Goal: Information Seeking & Learning: Learn about a topic

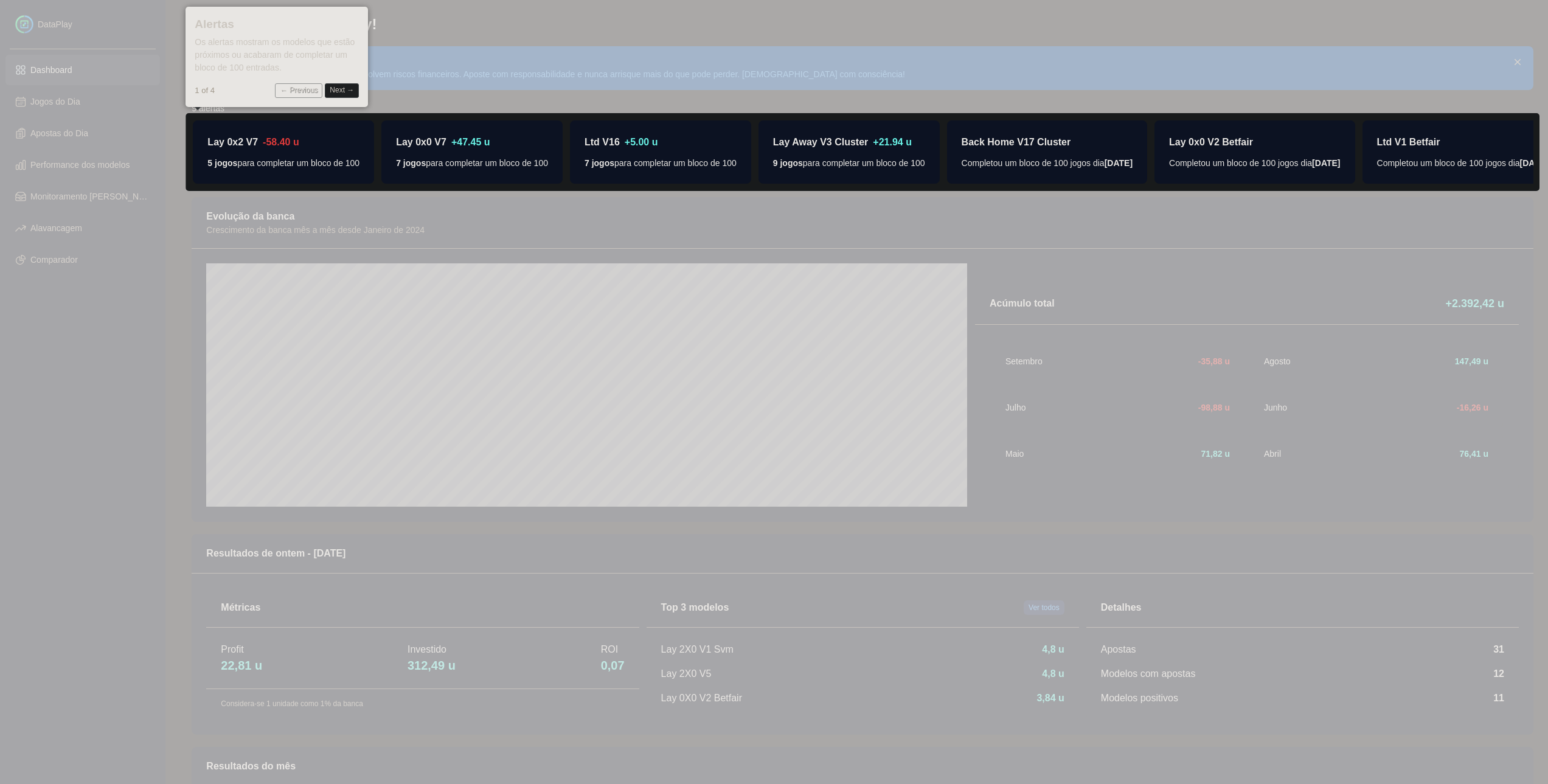
click at [344, 89] on button "Next →" at bounding box center [342, 90] width 34 height 14
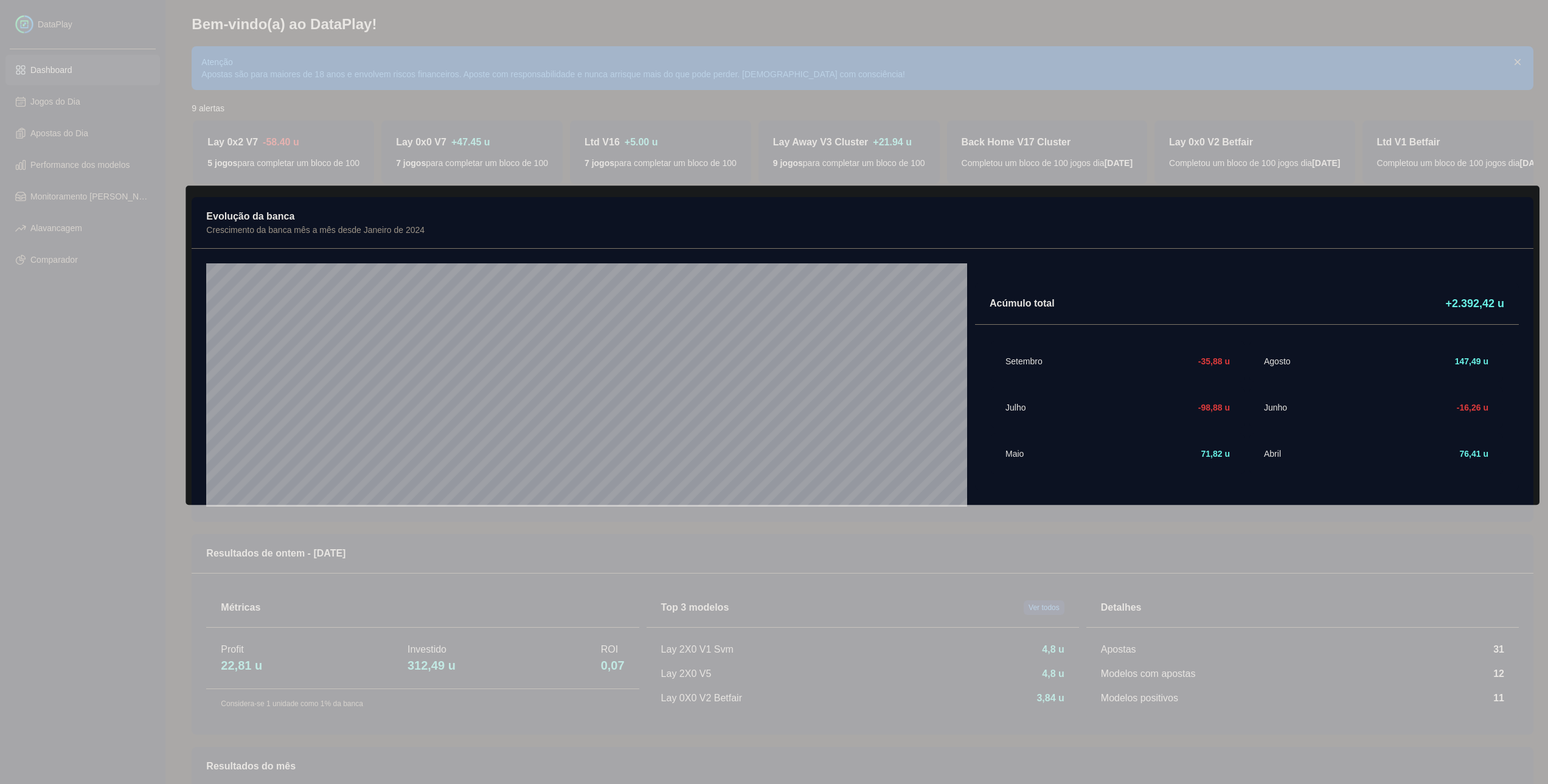
click at [344, 89] on body "DataPlay Current page: Dashboard Jogos do Dia Apostas do Dia Performance dos mo…" at bounding box center [774, 481] width 1548 height 962
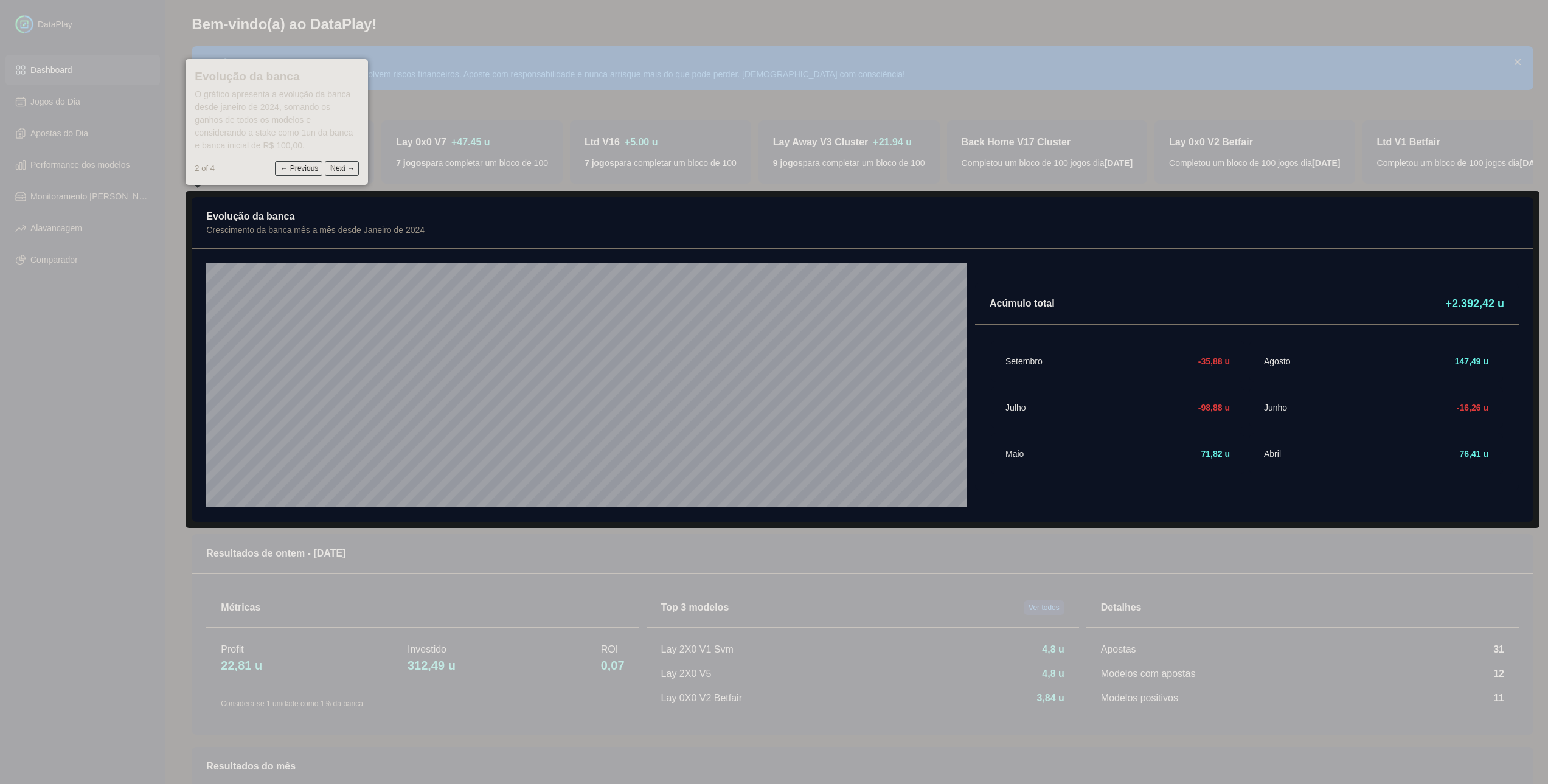
click at [1295, 609] on icon at bounding box center [778, 392] width 1557 height 784
click at [480, 107] on icon at bounding box center [778, 392] width 1557 height 784
click at [329, 169] on button "Next →" at bounding box center [342, 168] width 34 height 14
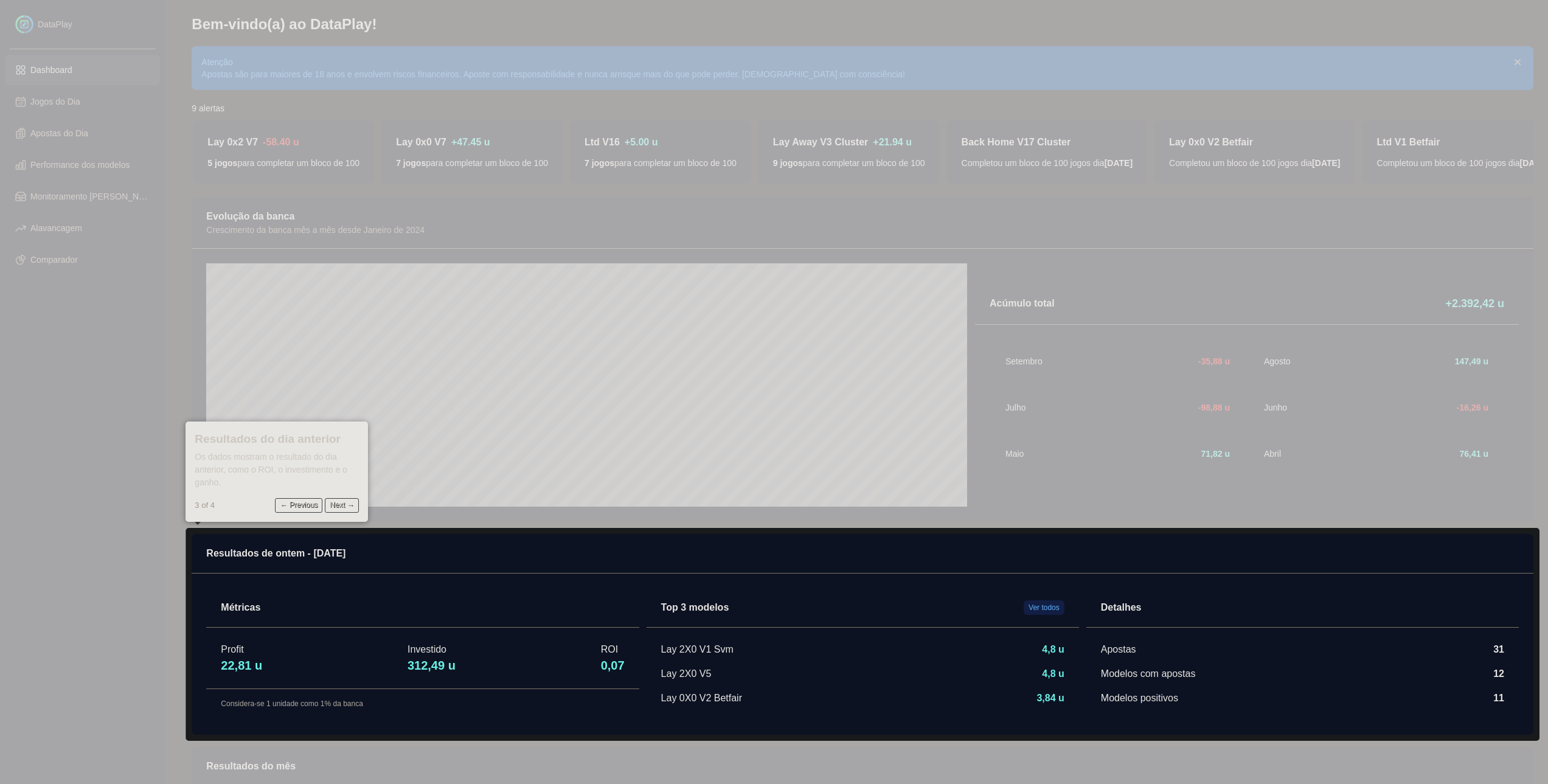
click at [346, 173] on icon at bounding box center [778, 392] width 1557 height 784
click at [341, 508] on button "Next →" at bounding box center [342, 505] width 34 height 14
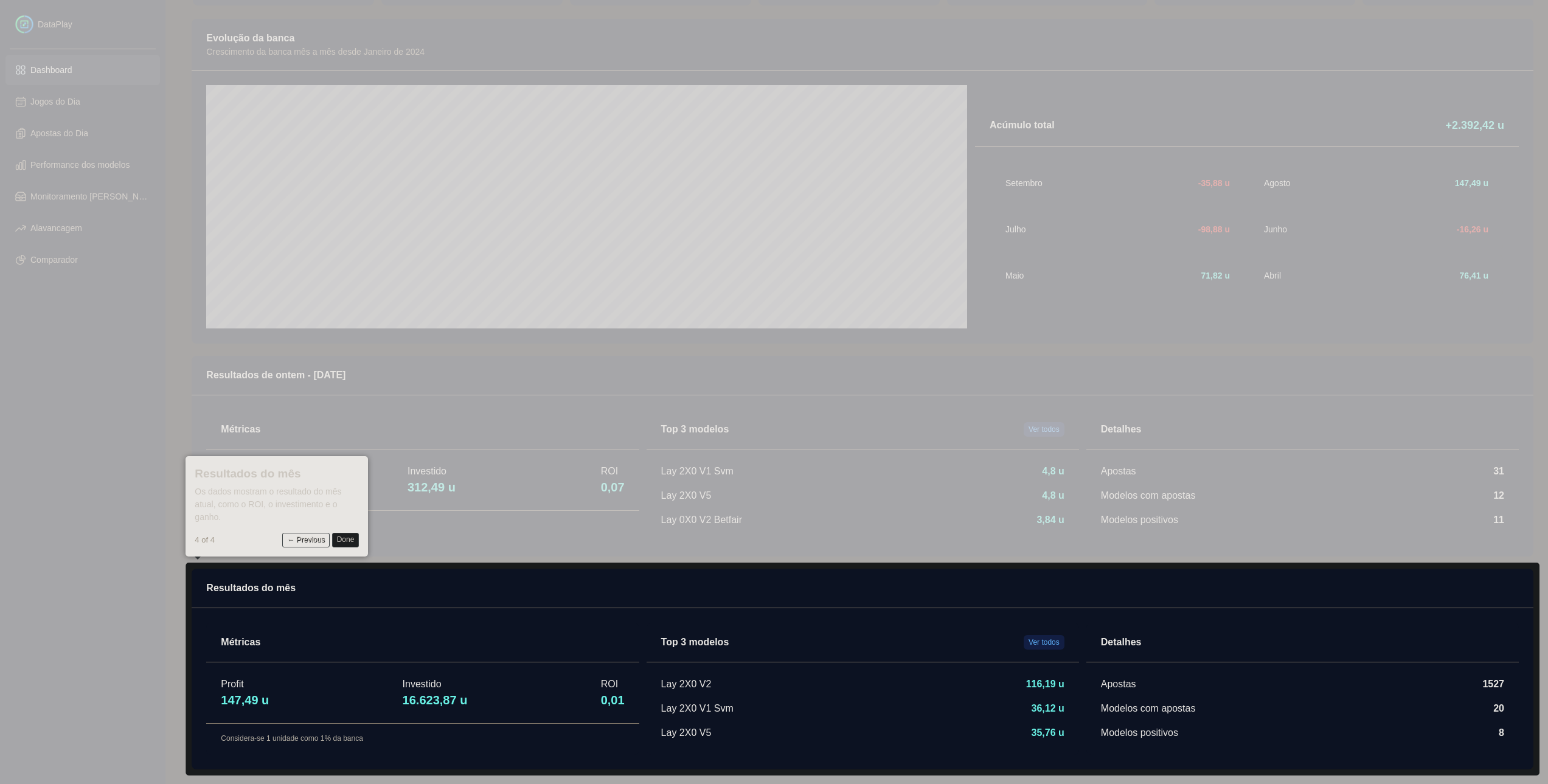
click at [347, 537] on button "Done" at bounding box center [346, 540] width 28 height 14
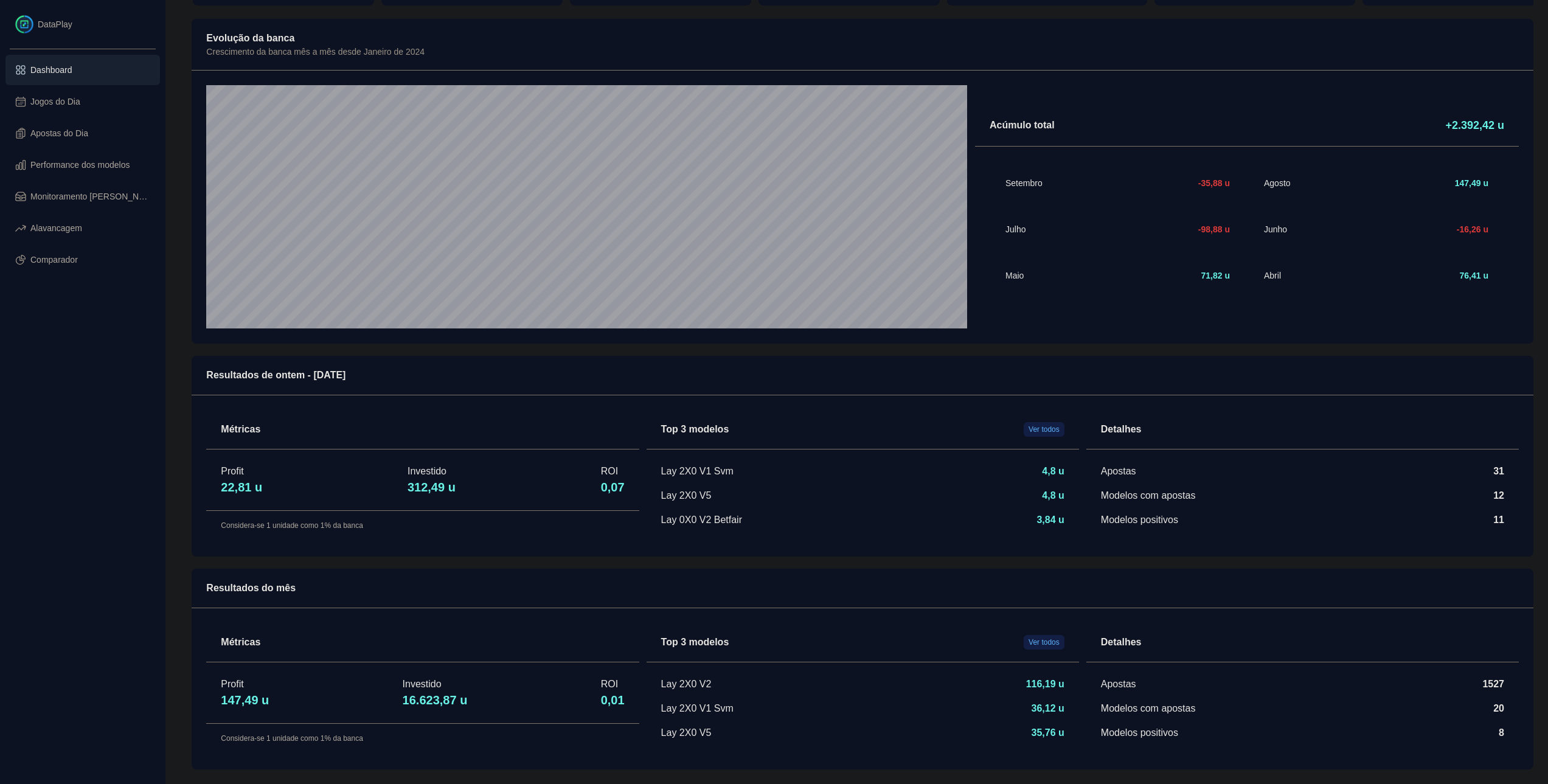
scroll to position [117, 0]
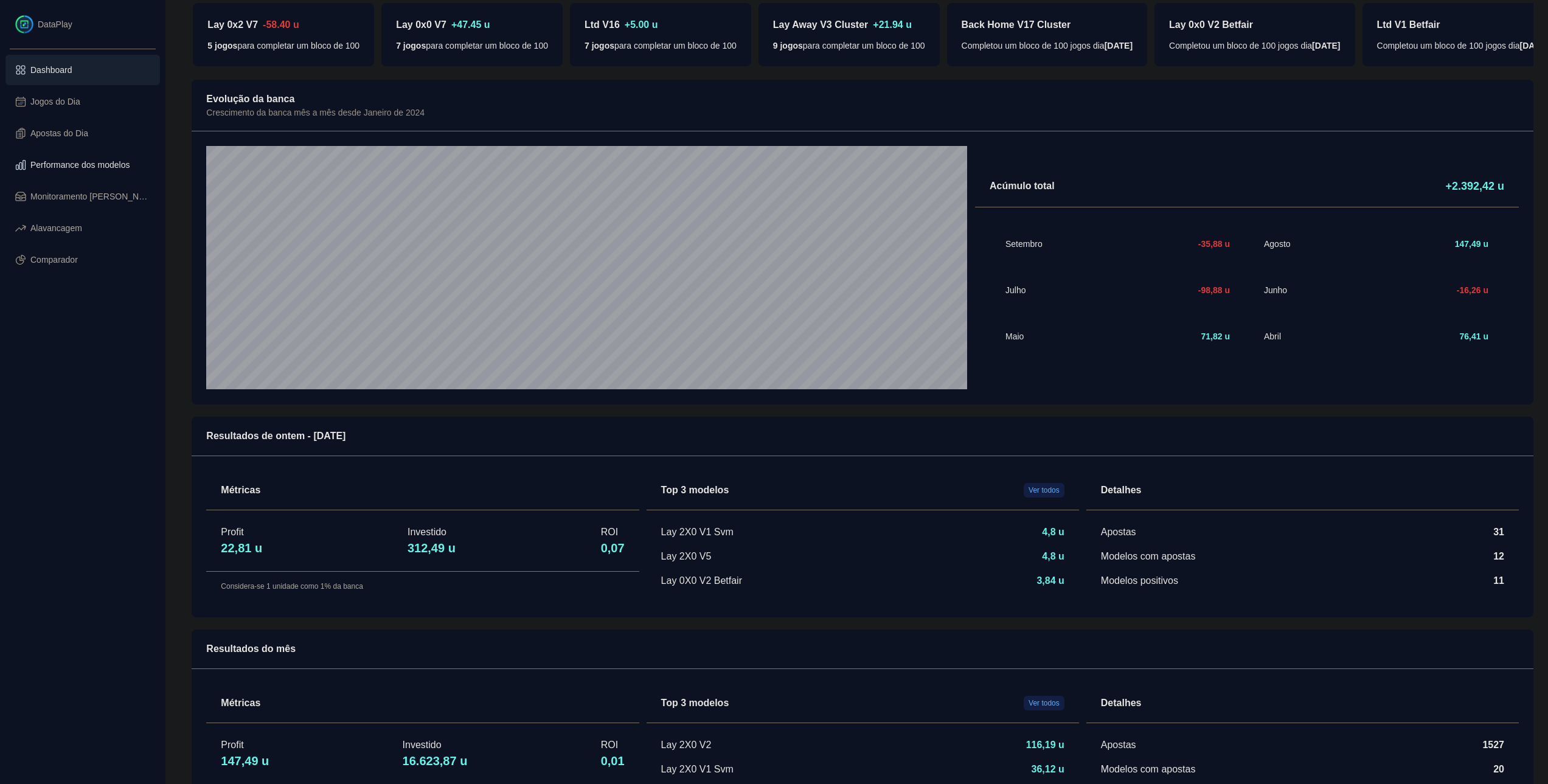
click at [107, 165] on span "Performance dos modelos" at bounding box center [80, 165] width 99 height 12
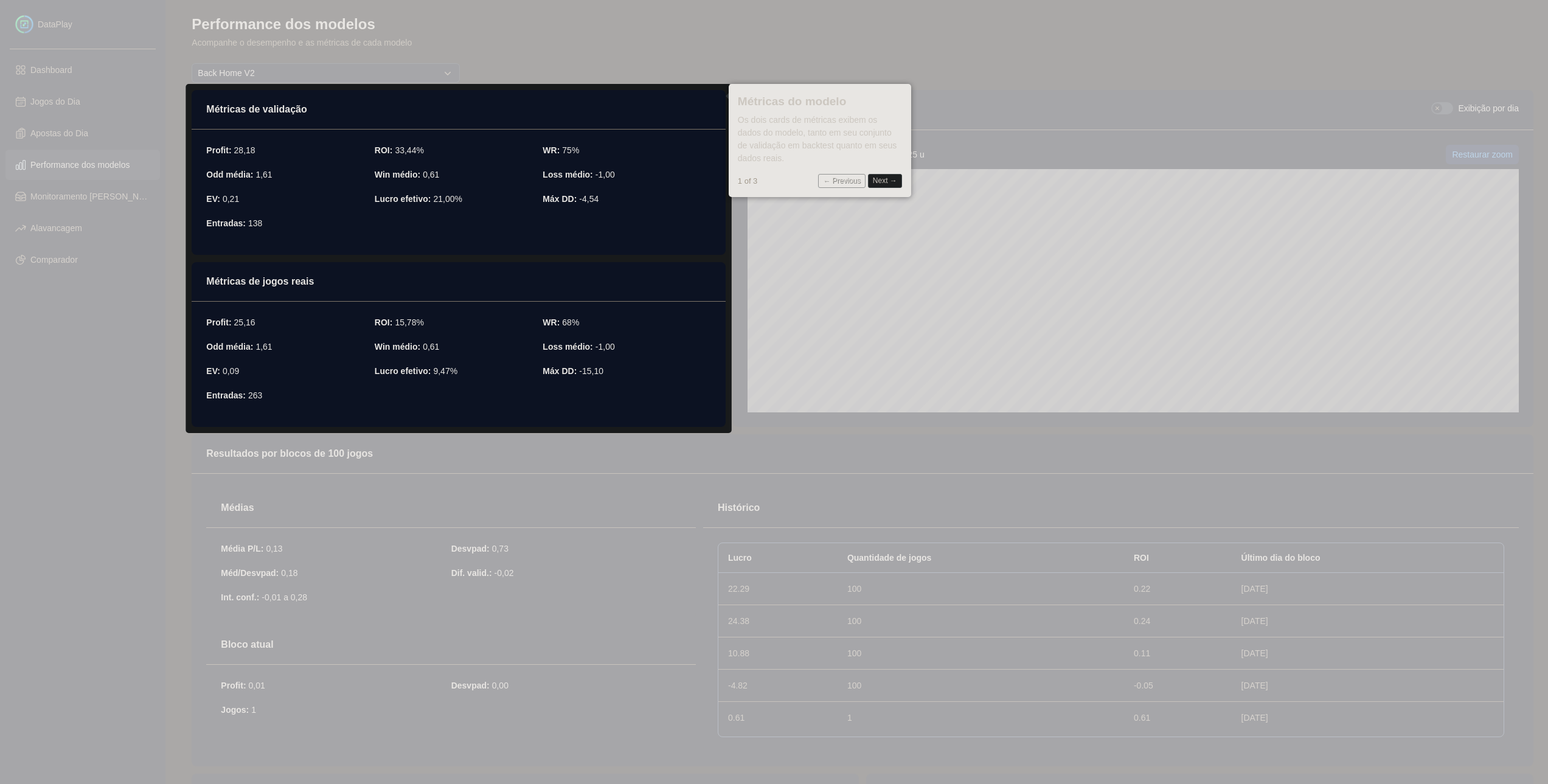
click at [878, 177] on button "Next →" at bounding box center [885, 181] width 34 height 14
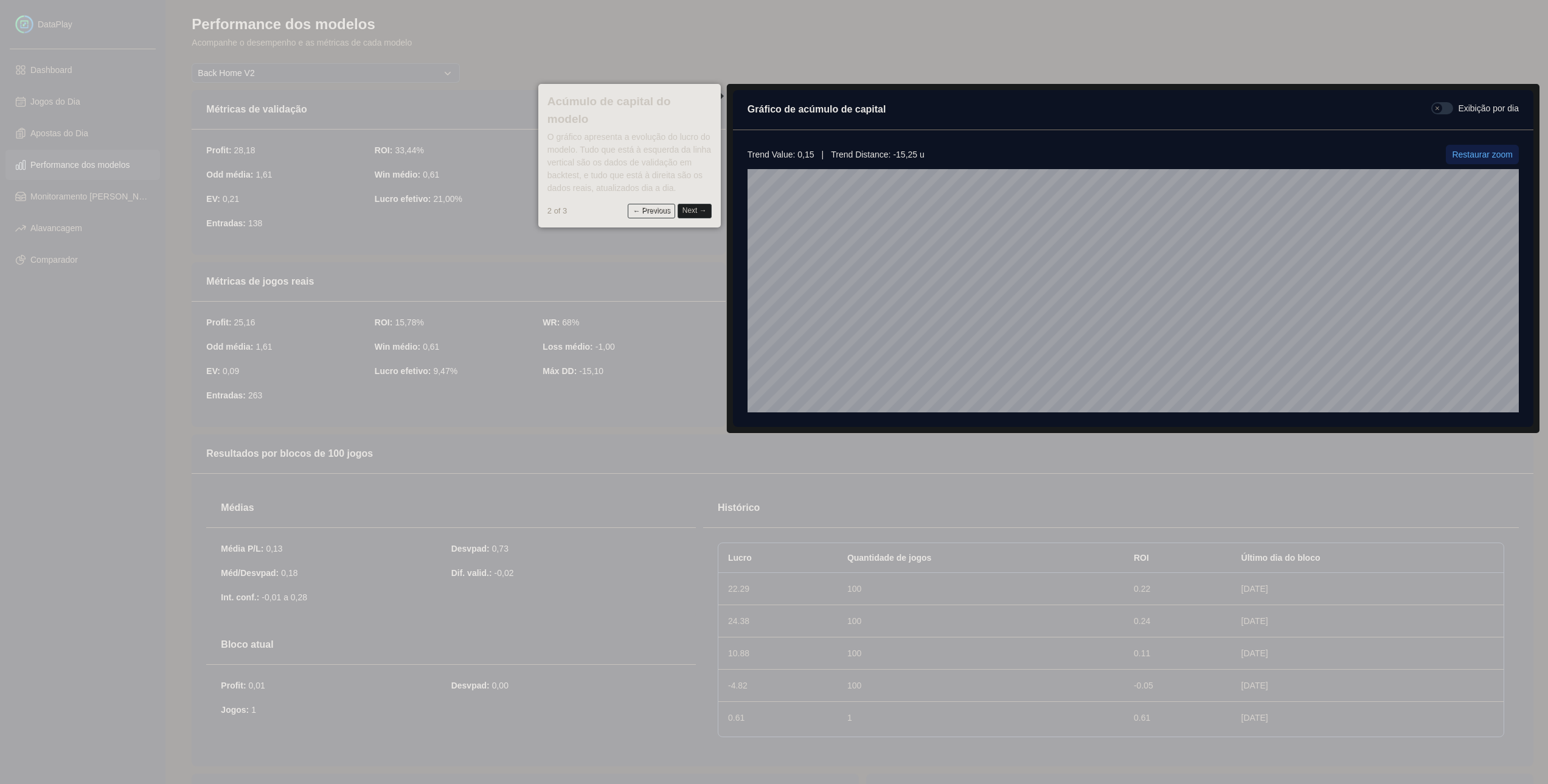
click at [691, 207] on button "Next →" at bounding box center [694, 210] width 34 height 14
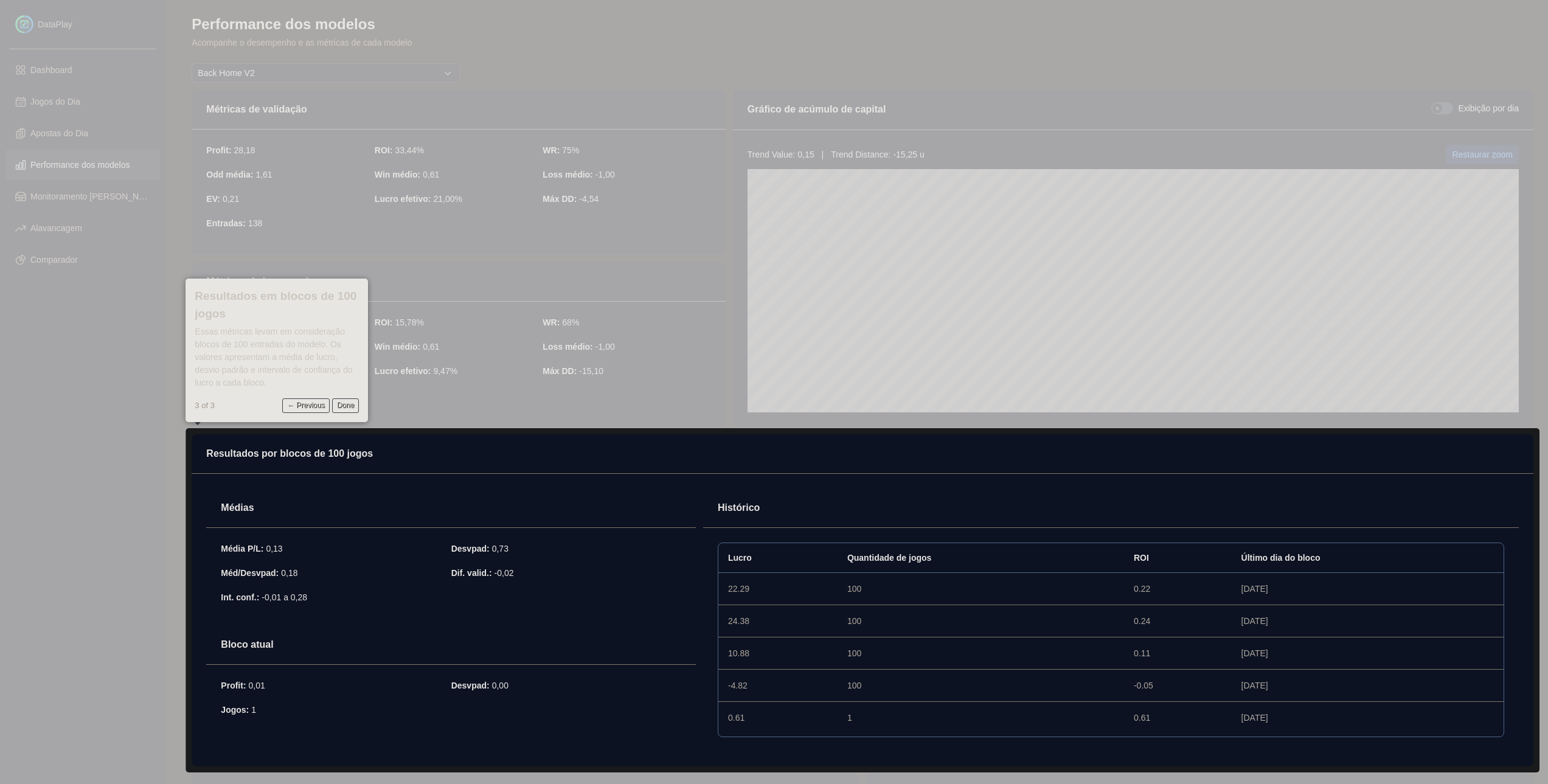
click at [684, 216] on icon at bounding box center [778, 392] width 1557 height 784
click at [339, 413] on div "× Resultados em blocos de 100 jogos Essas métricas levam em consideração blocos…" at bounding box center [276, 350] width 182 height 143
click at [339, 410] on button "Done" at bounding box center [346, 405] width 28 height 14
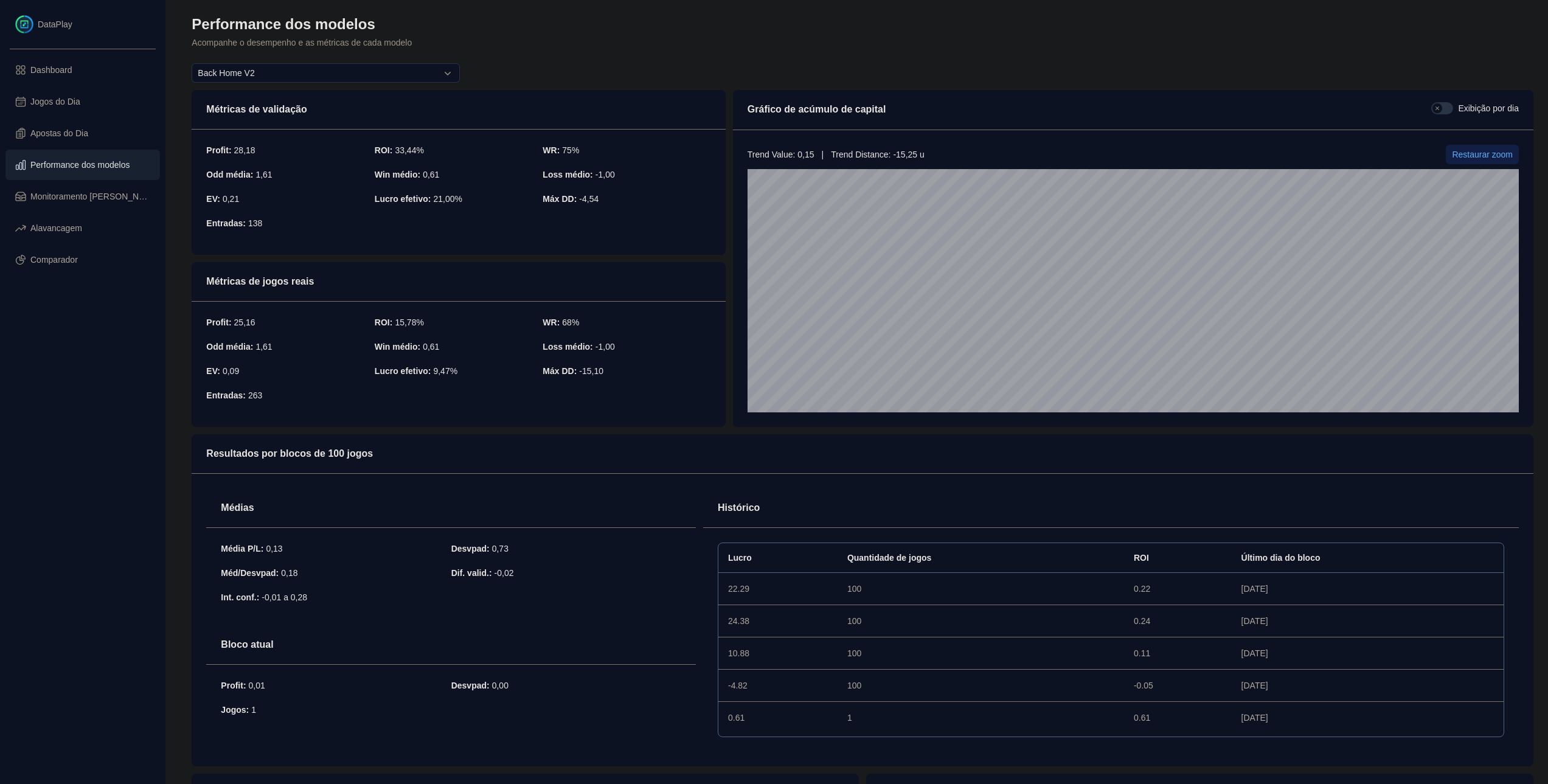
click at [1445, 111] on button "button" at bounding box center [1442, 108] width 22 height 12
click at [298, 76] on button "Back Home V2" at bounding box center [325, 73] width 268 height 19
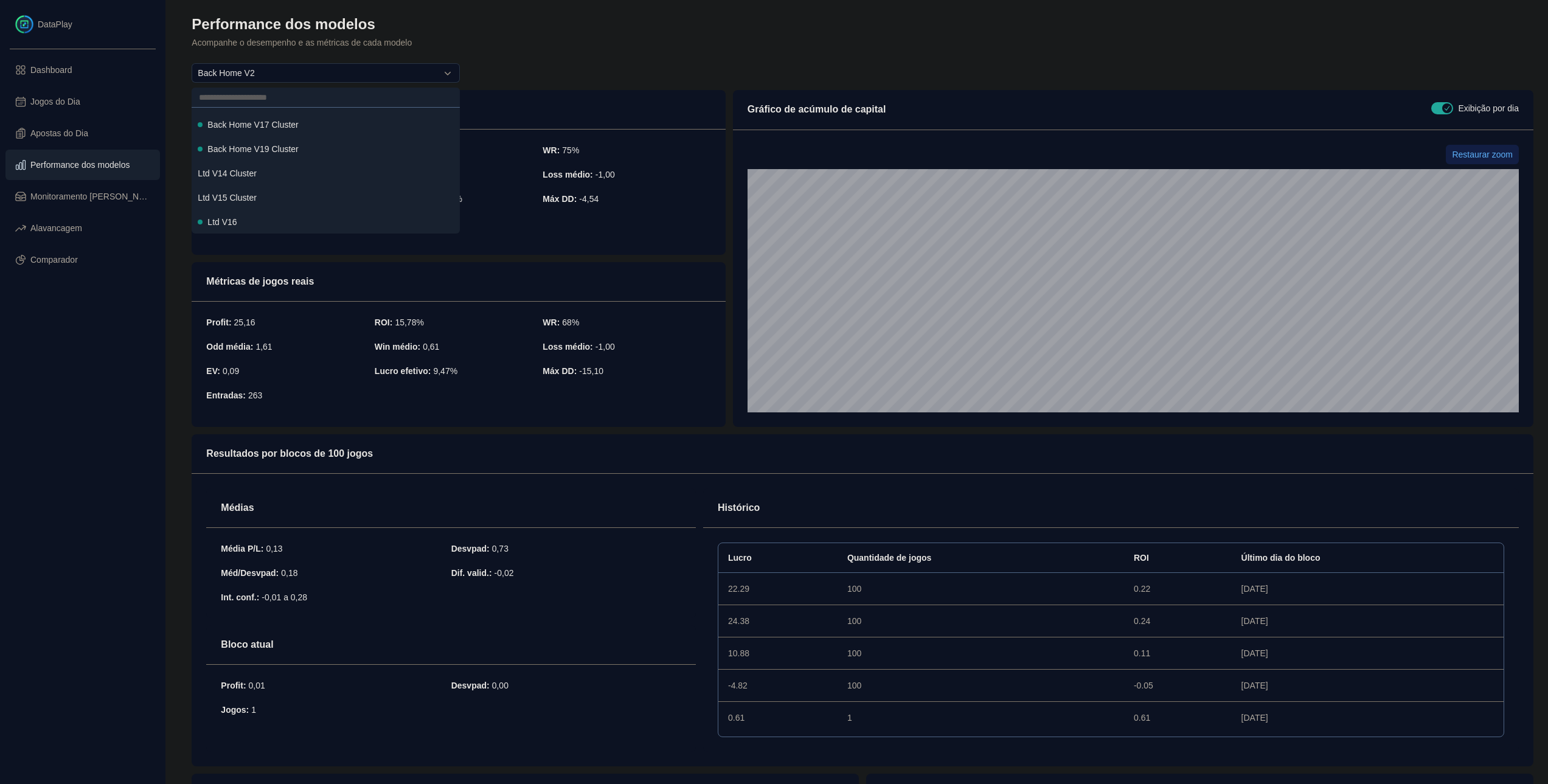
scroll to position [366, 0]
click at [261, 225] on li "Ltd V16" at bounding box center [325, 219] width 263 height 24
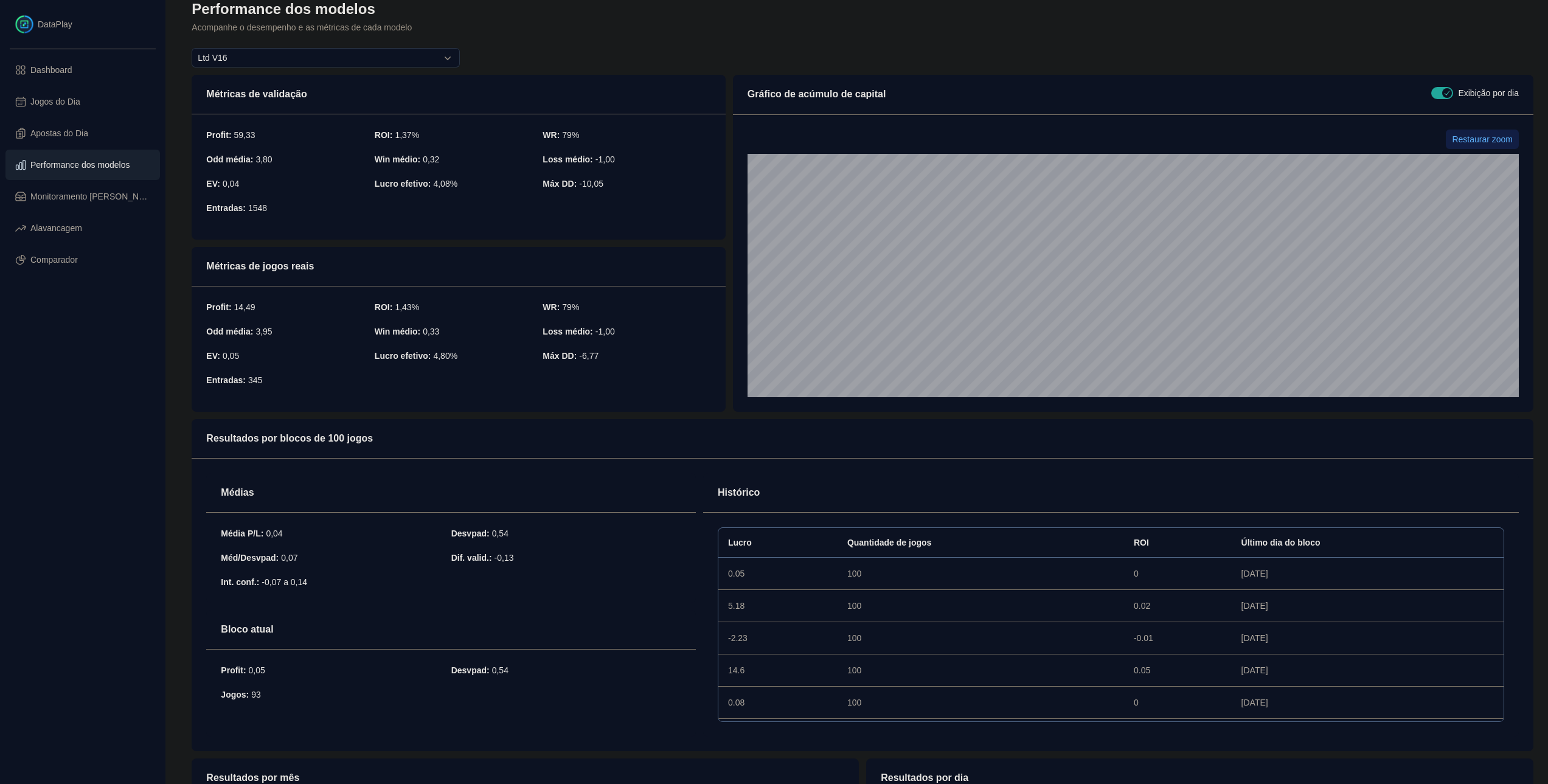
scroll to position [0, 0]
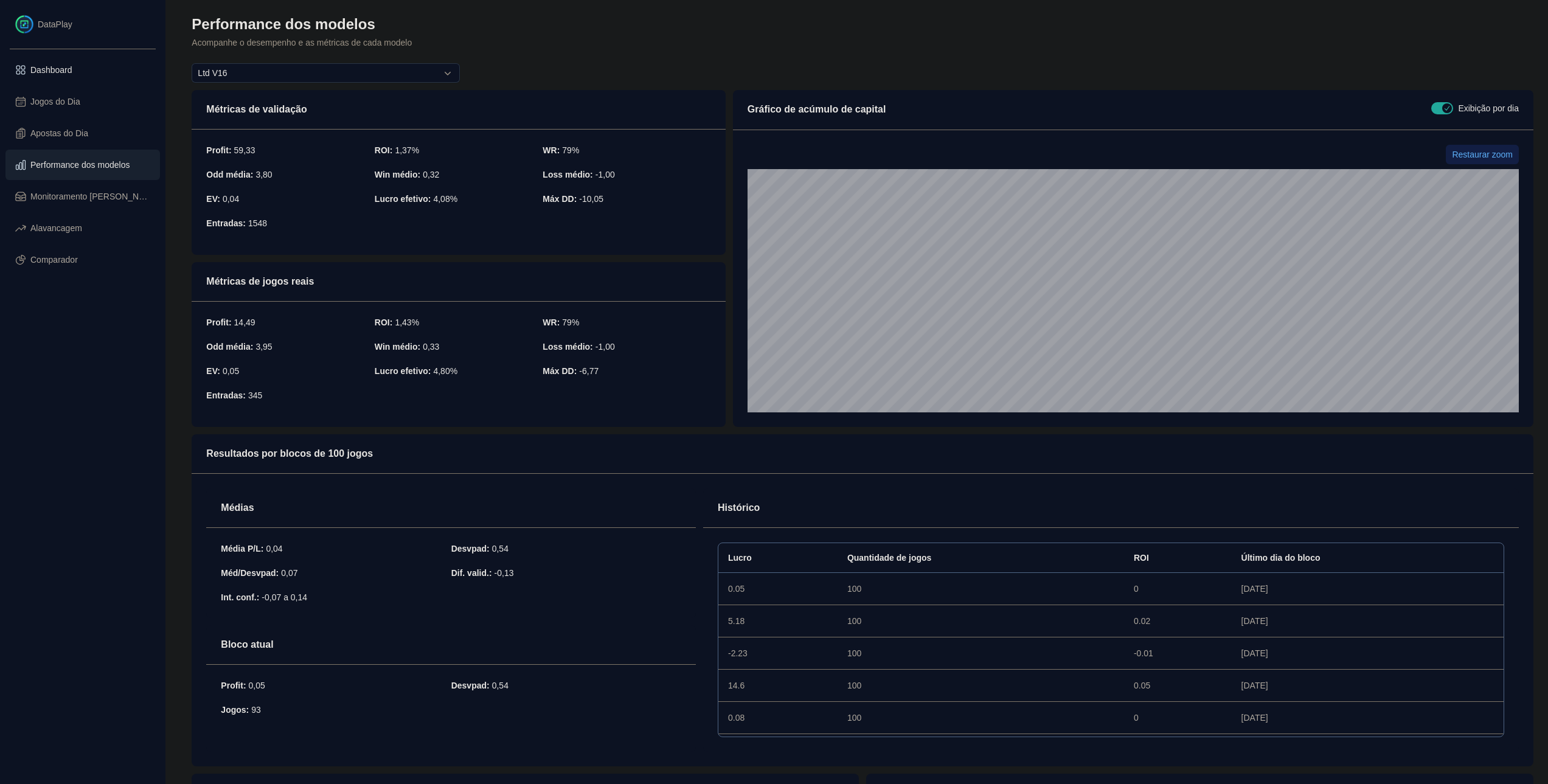
click at [75, 55] on link "Dashboard" at bounding box center [83, 70] width 156 height 31
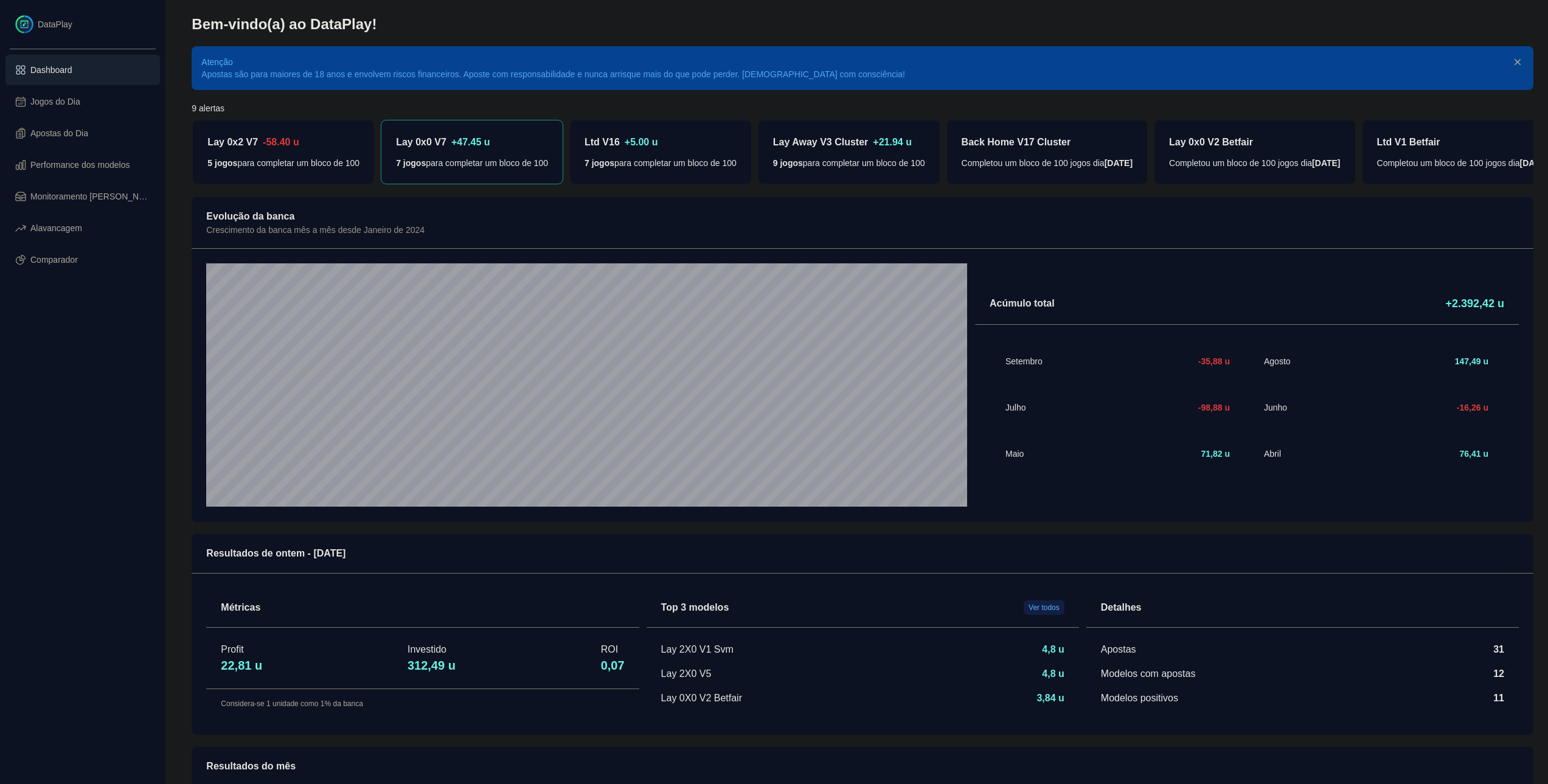
click at [481, 138] on p "+47.45 u" at bounding box center [471, 142] width 39 height 14
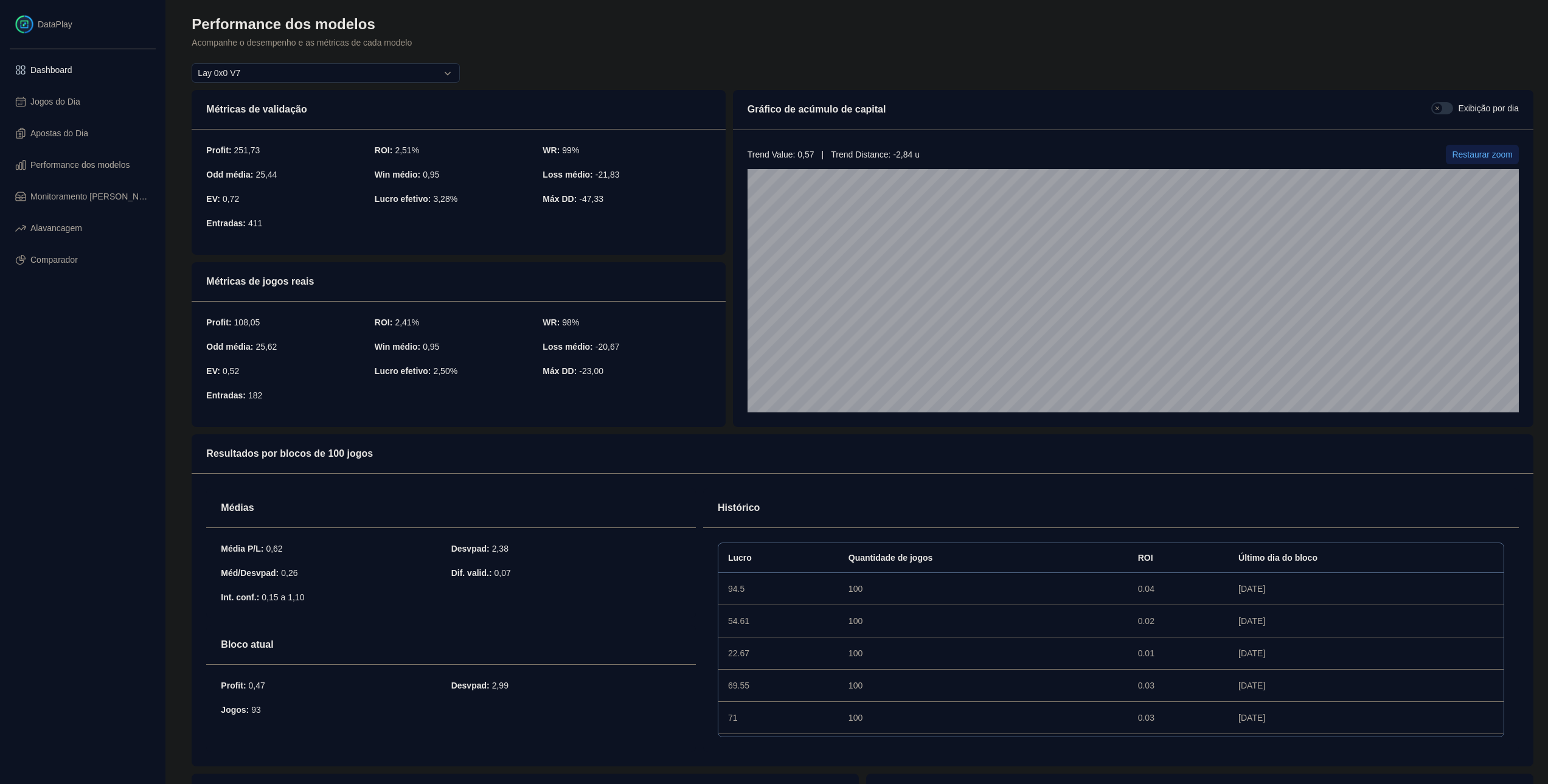
click at [102, 66] on link "Dashboard" at bounding box center [83, 70] width 156 height 31
